Goal: Task Accomplishment & Management: Use online tool/utility

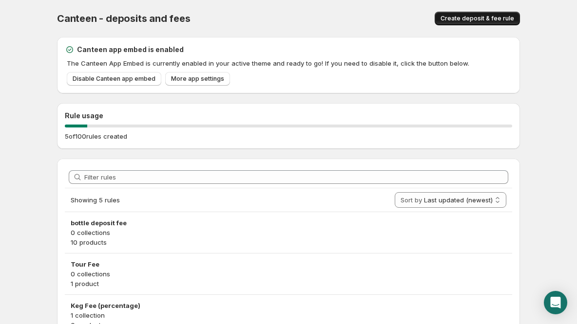
click at [469, 18] on span "Create deposit & fee rule" at bounding box center [477, 19] width 74 height 8
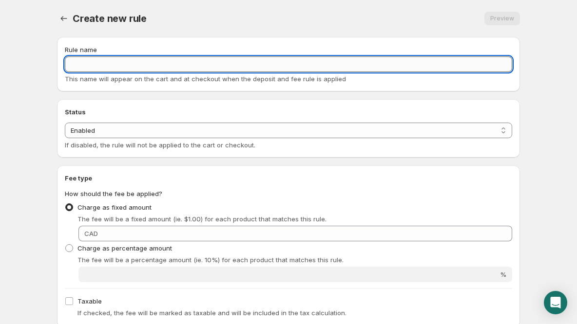
click at [247, 63] on input "Rule name" at bounding box center [288, 64] width 447 height 16
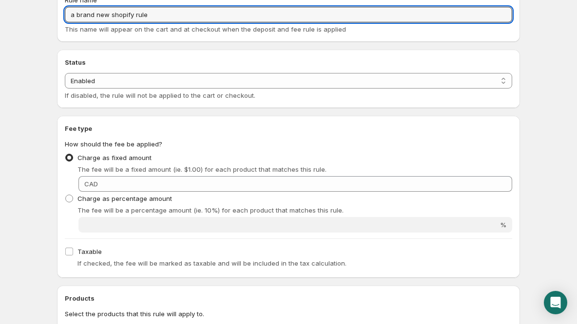
scroll to position [85, 0]
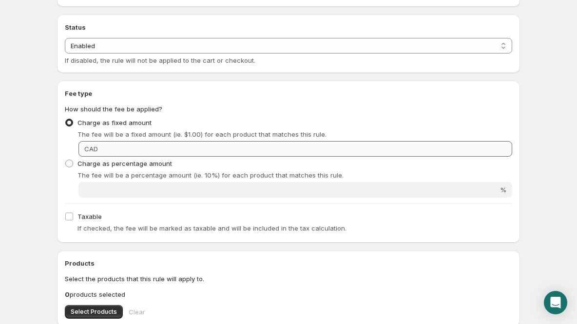
type input "a brand new shopify rule"
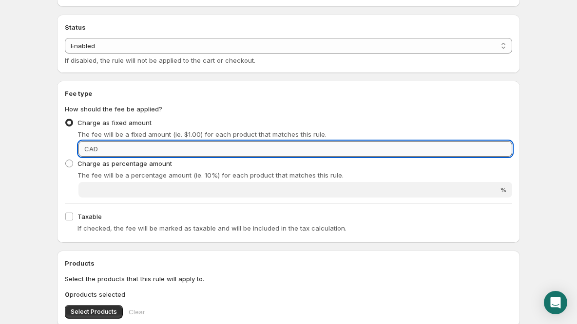
click at [249, 148] on input "Fixed amount" at bounding box center [306, 149] width 411 height 16
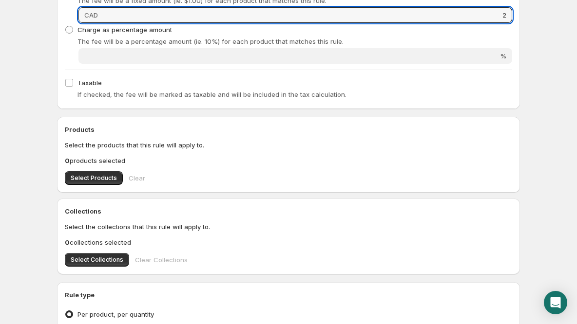
scroll to position [237, 0]
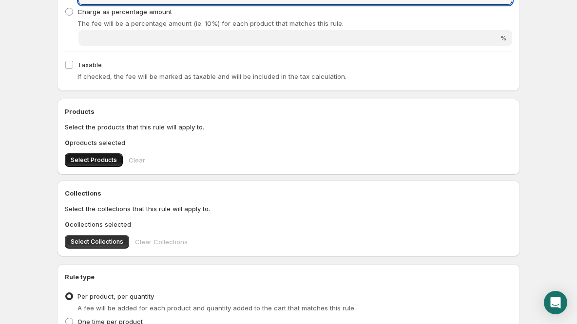
type input "2"
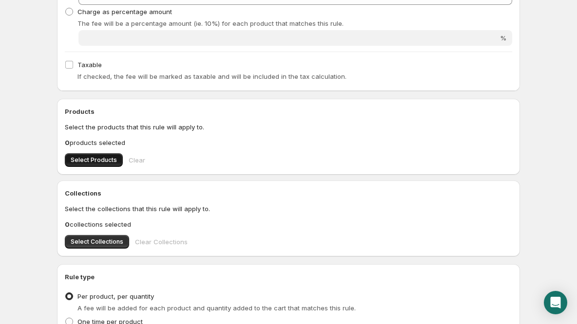
click at [99, 161] on span "Select Products" at bounding box center [94, 160] width 46 height 8
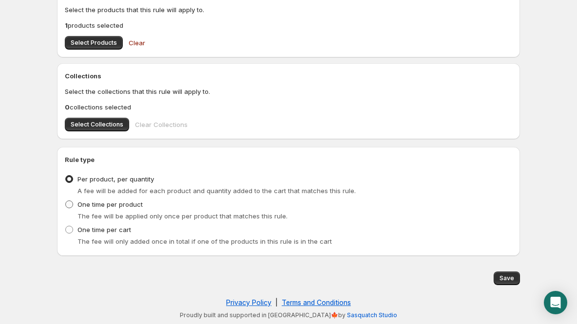
scroll to position [354, 0]
click at [121, 205] on span "One time per product" at bounding box center [109, 205] width 65 height 8
click at [66, 201] on input "One time per product" at bounding box center [65, 201] width 0 height 0
radio input "true"
click at [509, 281] on span "Save" at bounding box center [506, 279] width 15 height 8
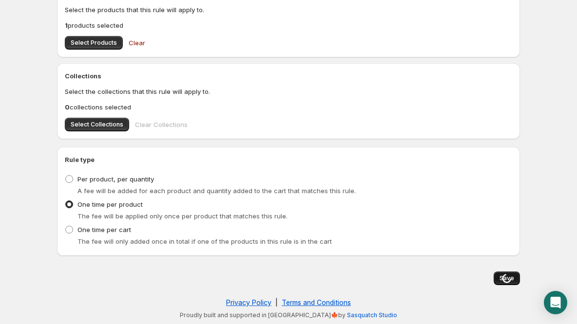
scroll to position [0, 0]
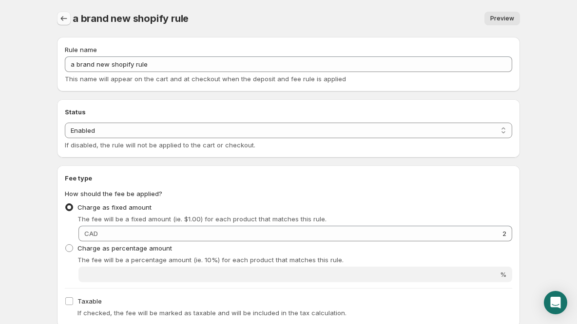
click at [63, 17] on icon "Settings" at bounding box center [64, 19] width 10 height 10
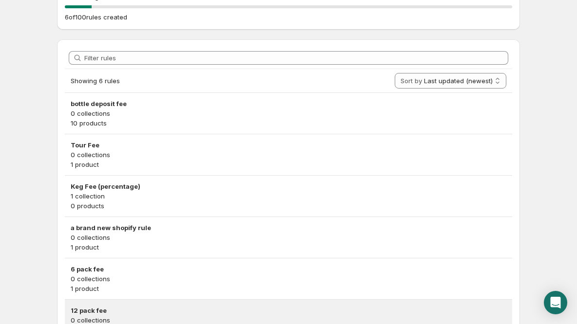
scroll to position [104, 0]
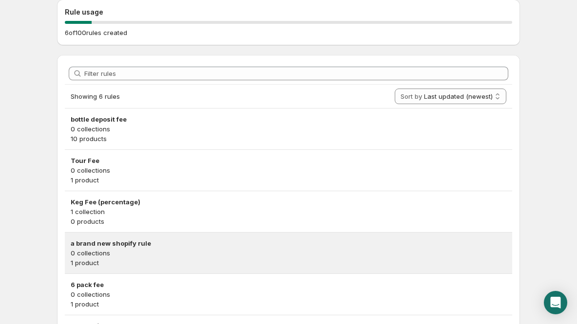
click at [188, 250] on p "0 collections" at bounding box center [288, 253] width 435 height 10
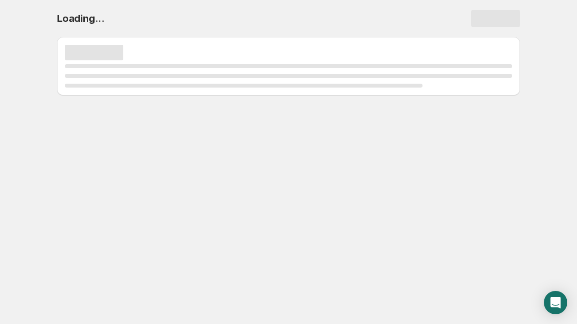
scroll to position [0, 0]
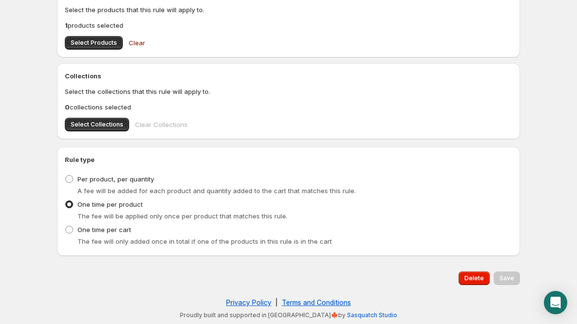
scroll to position [368, 0]
click at [477, 282] on span "Delete" at bounding box center [473, 279] width 19 height 8
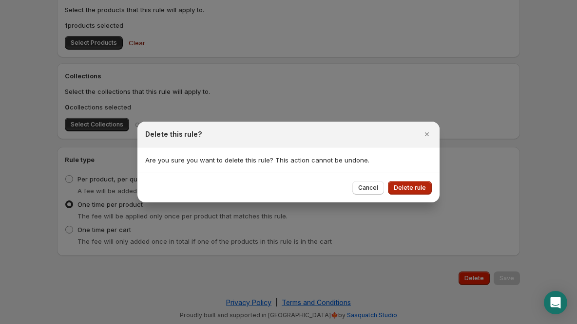
click at [409, 189] on span "Delete rule" at bounding box center [410, 188] width 32 height 8
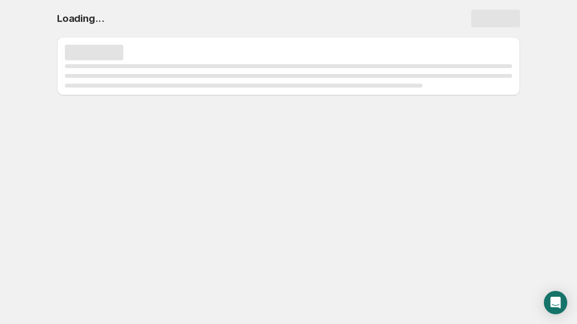
scroll to position [0, 0]
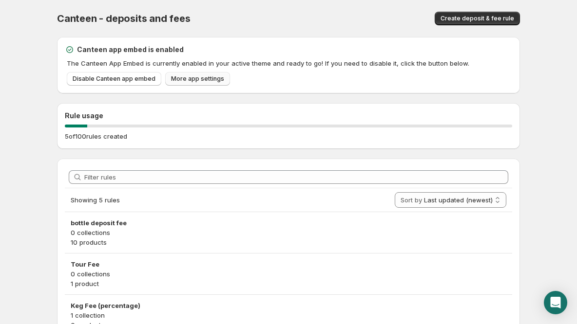
click at [184, 77] on span "More app settings" at bounding box center [197, 79] width 53 height 8
